Goal: Task Accomplishment & Management: Manage account settings

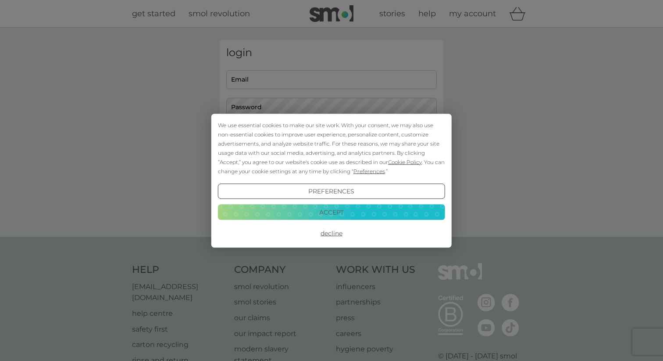
click at [357, 214] on button "Accept" at bounding box center [331, 212] width 227 height 16
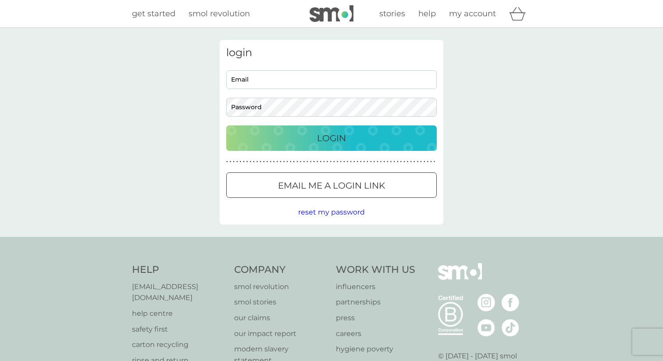
click at [253, 91] on div "Email Password" at bounding box center [331, 93] width 217 height 47
click at [244, 84] on input "Email" at bounding box center [331, 79] width 211 height 19
type input "aliyaabbas313@gmail.com"
click at [305, 186] on p "Email me a login link" at bounding box center [331, 186] width 107 height 14
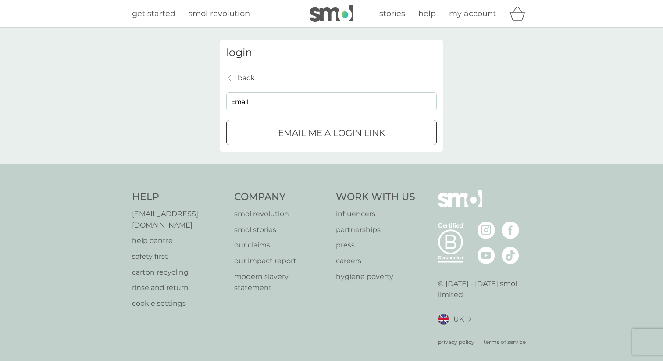
click at [275, 100] on input "Email" at bounding box center [331, 101] width 211 height 19
type input "aliyaabbas313@gmail.com"
click at [289, 135] on p "Email me a login link" at bounding box center [331, 133] width 107 height 14
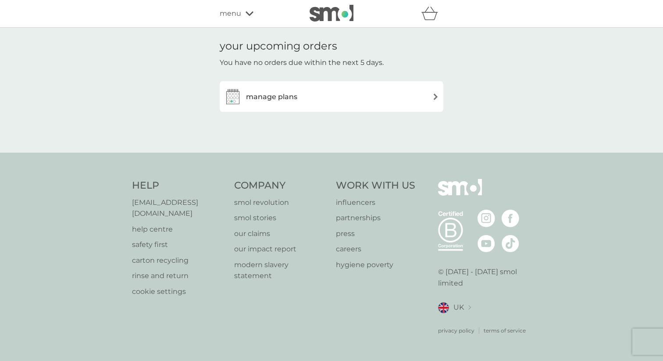
click at [338, 96] on div "manage plans" at bounding box center [331, 97] width 215 height 18
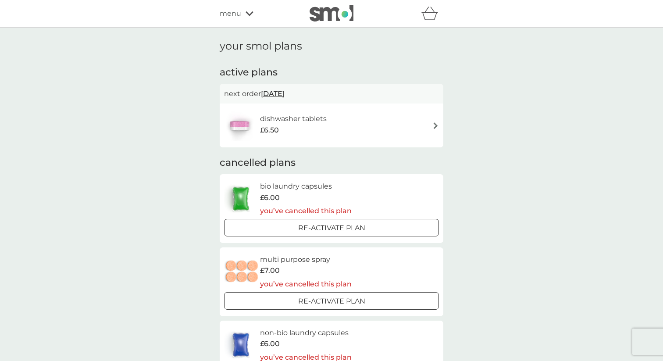
click at [436, 129] on img at bounding box center [436, 125] width 7 height 7
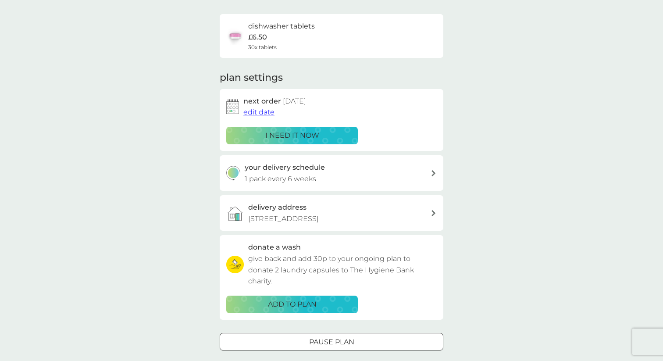
scroll to position [62, 0]
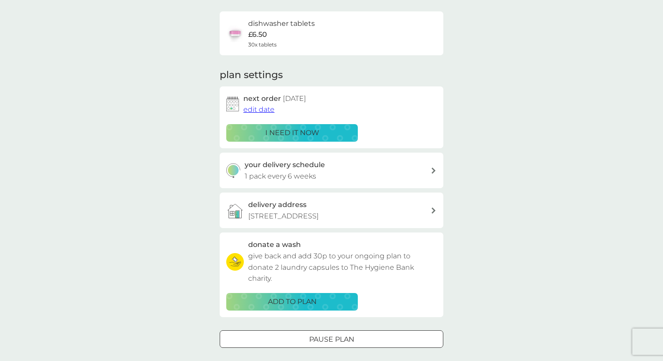
click at [319, 221] on p "Flat 20, Kingwood apartments, 31, waterline way, london, Se83jx" at bounding box center [283, 216] width 71 height 11
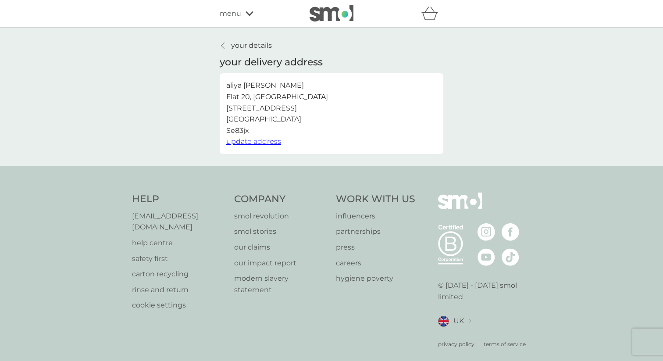
click at [254, 144] on span "update address" at bounding box center [253, 141] width 55 height 8
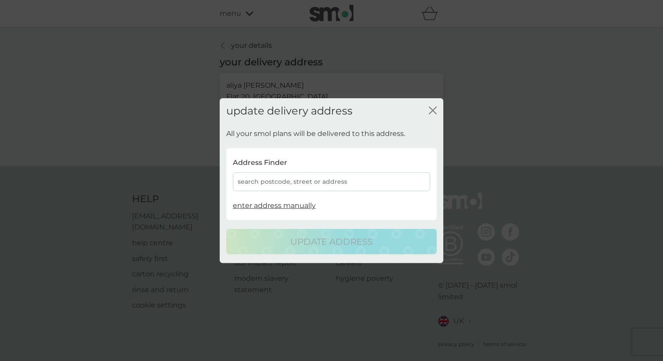
click at [308, 179] on div "search postcode, street or address" at bounding box center [331, 181] width 197 height 19
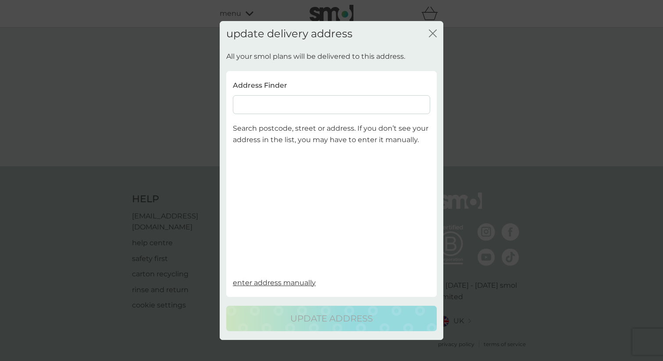
click at [263, 111] on input at bounding box center [331, 105] width 197 height 19
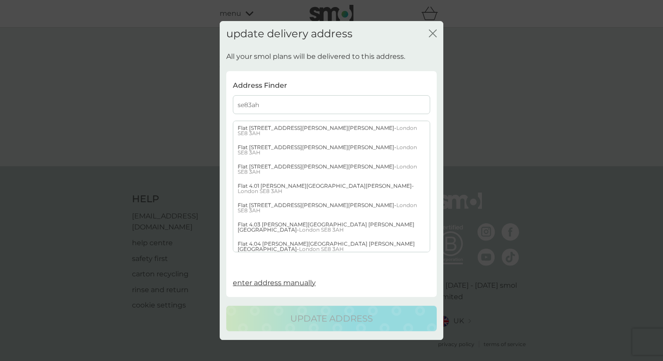
scroll to position [309, 0]
type input "se83ah"
click at [277, 353] on div "Flat 4.10 Aragon Tower George Beard Road - London SE8 3AH" at bounding box center [331, 362] width 197 height 19
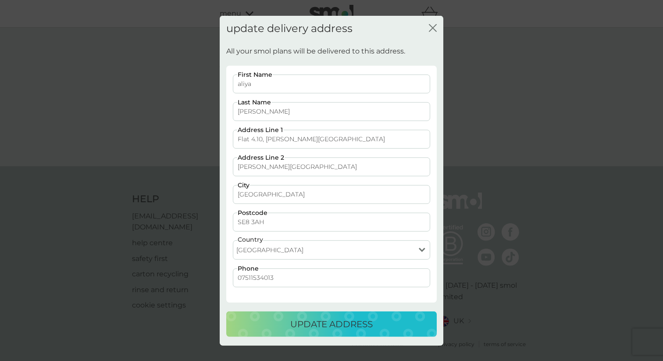
click at [306, 326] on p "update address" at bounding box center [331, 324] width 82 height 14
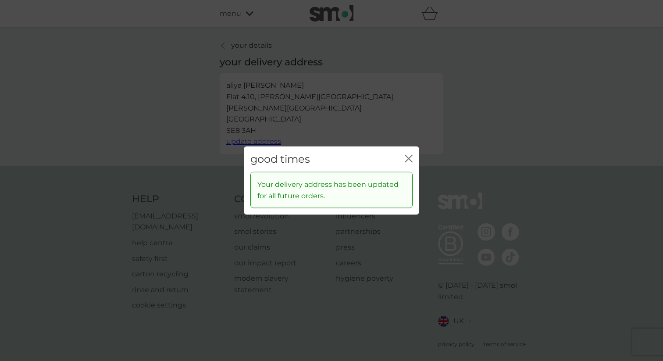
click at [407, 154] on icon "close" at bounding box center [409, 158] width 8 height 8
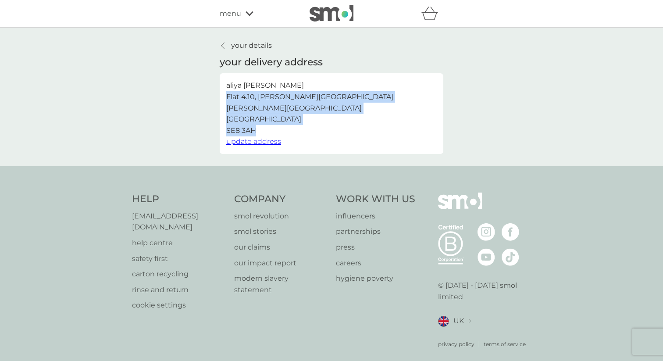
drag, startPoint x: 226, startPoint y: 96, endPoint x: 293, endPoint y: 127, distance: 74.4
click at [293, 127] on div "aliya abbas Flat 4.10, Aragon Tower George Beard Road London SE8 3AH update add…" at bounding box center [332, 113] width 224 height 81
click at [293, 127] on p "aliya abbas Flat 4.10, Aragon Tower George Beard Road London SE8 3AH" at bounding box center [309, 108] width 167 height 56
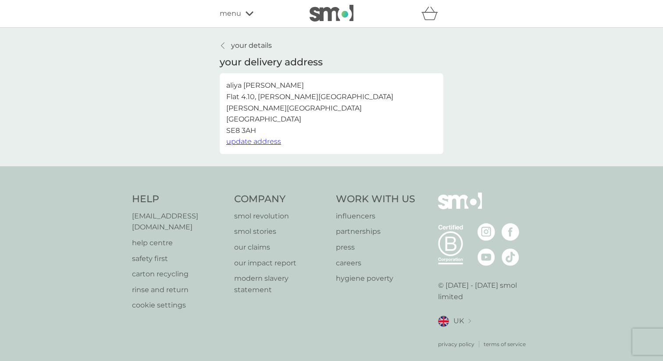
click at [222, 43] on icon at bounding box center [223, 45] width 4 height 7
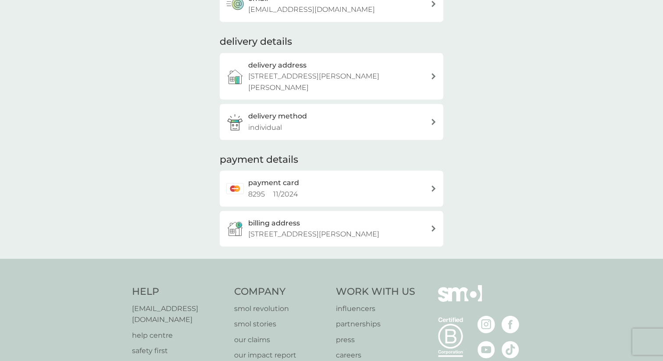
scroll to position [97, 0]
click at [368, 240] on p "Flat 3, 36-38 Acton street, JC GILBERT HOUSE, london, Wc1x 9nb" at bounding box center [313, 234] width 131 height 11
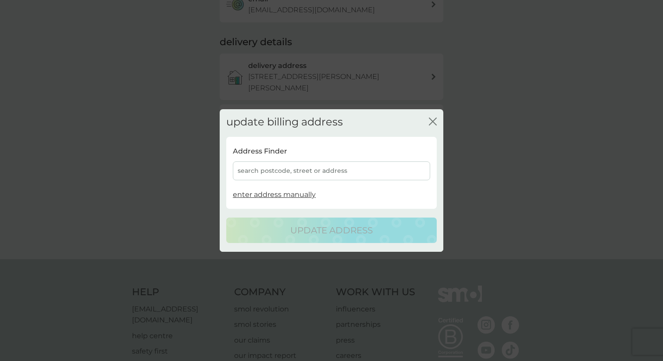
click at [306, 168] on div "search postcode, street or address" at bounding box center [331, 170] width 197 height 19
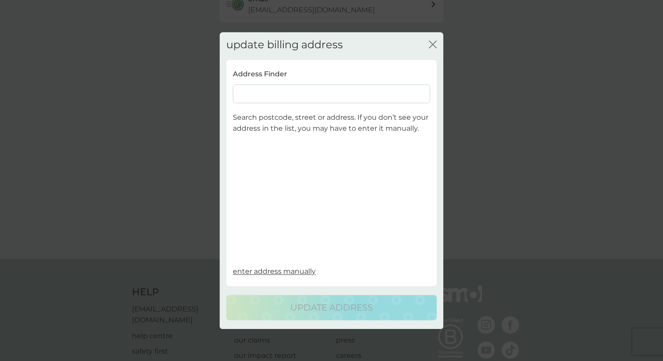
click at [427, 45] on div "update billing address close" at bounding box center [332, 45] width 224 height 26
click at [436, 43] on icon "close" at bounding box center [433, 44] width 8 height 8
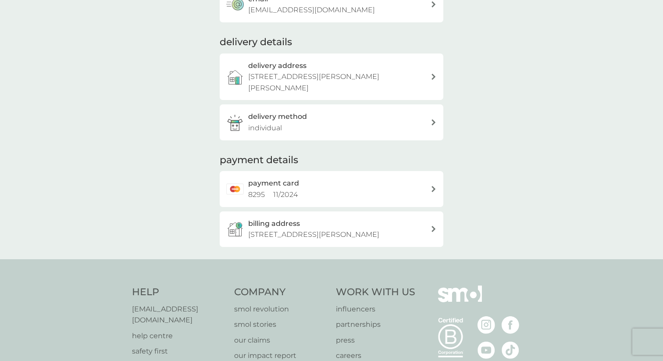
scroll to position [0, 0]
